Goal: Obtain resource: Download file/media

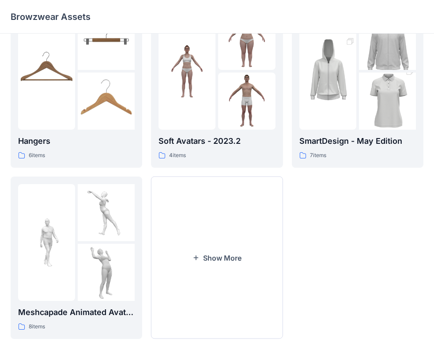
scroll to position [220, 0]
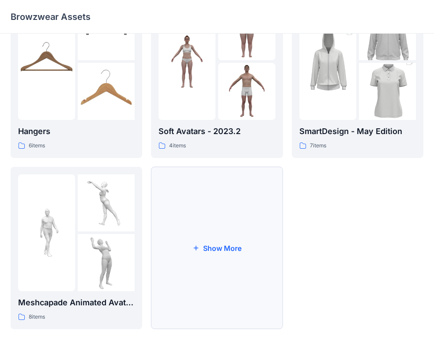
click at [230, 259] on button "Show More" at bounding box center [217, 248] width 132 height 162
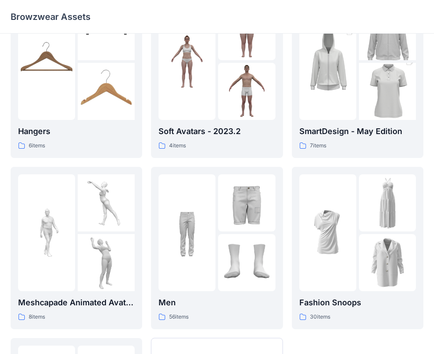
drag, startPoint x: 434, startPoint y: 140, endPoint x: 440, endPoint y: 162, distance: 22.5
click at [434, 162] on html "Browzwear Assets Kids 59 items Hangers 6 items Meshcapade Animated Avatars 8 it…" at bounding box center [217, 152] width 434 height 744
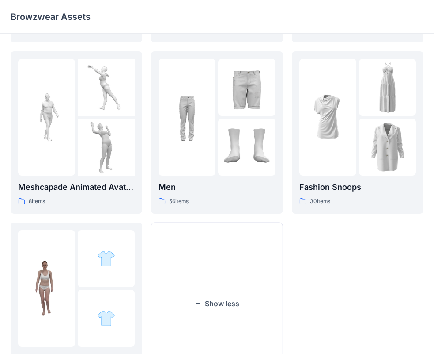
scroll to position [336, 0]
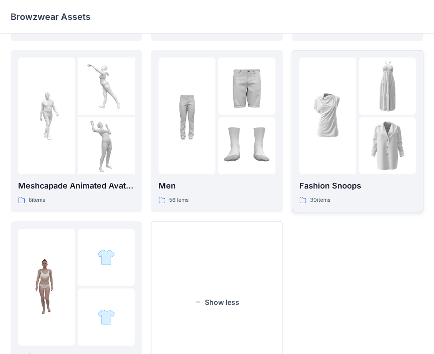
click at [352, 145] on div at bounding box center [328, 115] width 57 height 117
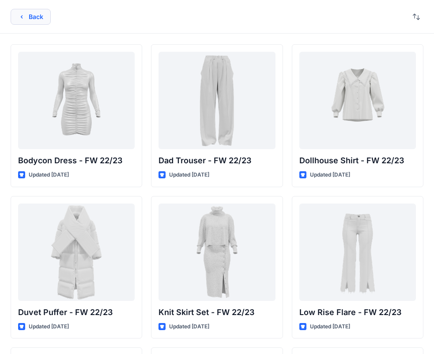
click at [27, 18] on button "Back" at bounding box center [31, 17] width 40 height 16
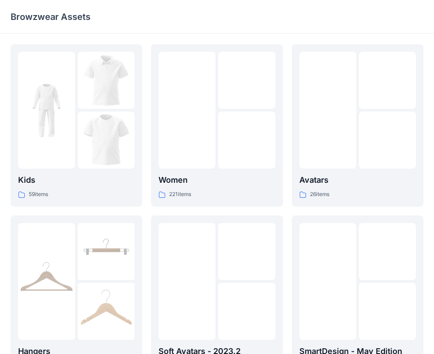
scroll to position [336, 0]
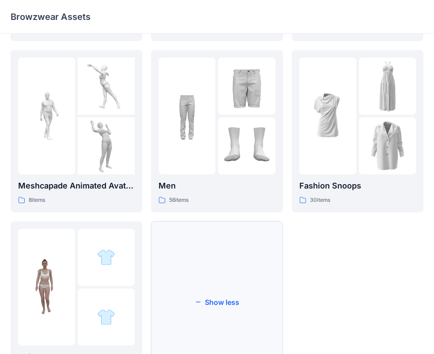
click at [218, 279] on button "Show less" at bounding box center [217, 302] width 132 height 162
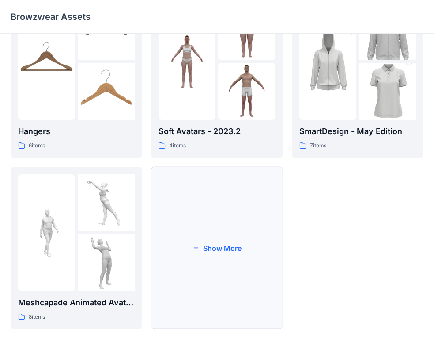
click at [257, 230] on button "Show More" at bounding box center [217, 248] width 132 height 162
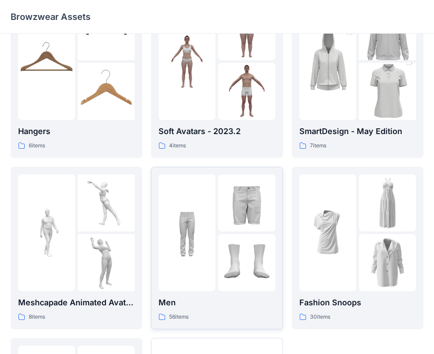
click at [185, 240] on img at bounding box center [187, 232] width 57 height 57
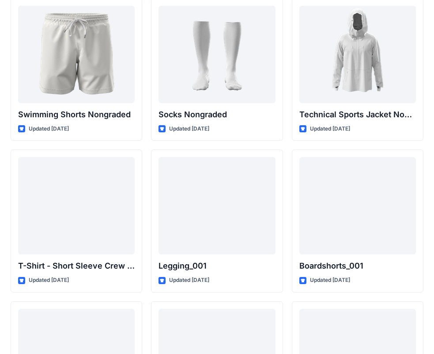
scroll to position [1401, 0]
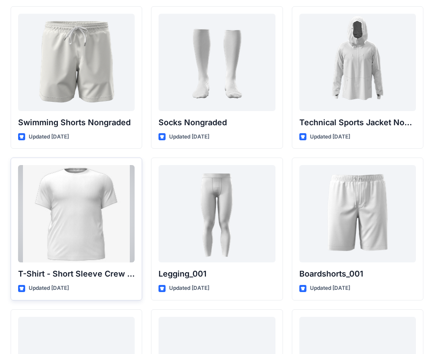
click at [80, 211] on div at bounding box center [76, 213] width 117 height 97
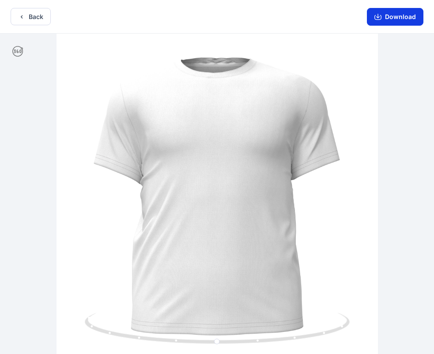
click at [388, 13] on button "Download" at bounding box center [395, 17] width 57 height 18
click at [28, 19] on button "Back" at bounding box center [31, 16] width 40 height 17
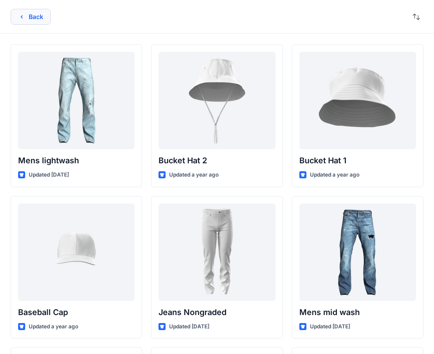
click at [34, 13] on button "Back" at bounding box center [31, 17] width 40 height 16
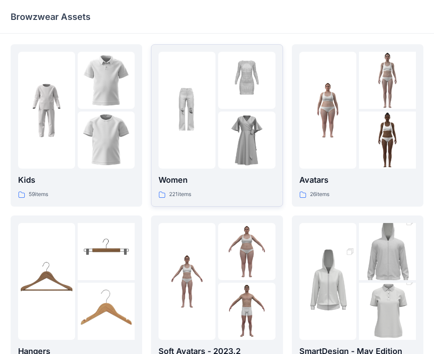
click at [235, 124] on img at bounding box center [246, 139] width 57 height 57
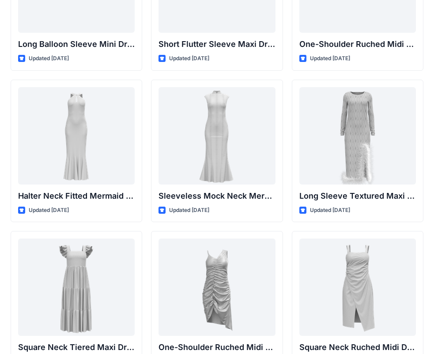
scroll to position [424, 0]
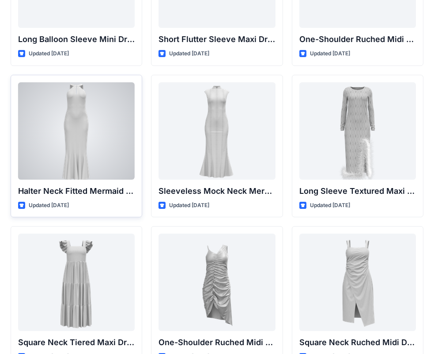
click at [85, 116] on div at bounding box center [76, 130] width 117 height 97
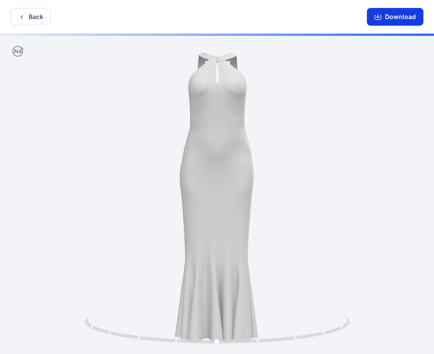
click at [382, 14] on icon "button" at bounding box center [378, 16] width 7 height 7
